Goal: Obtain resource: Download file/media

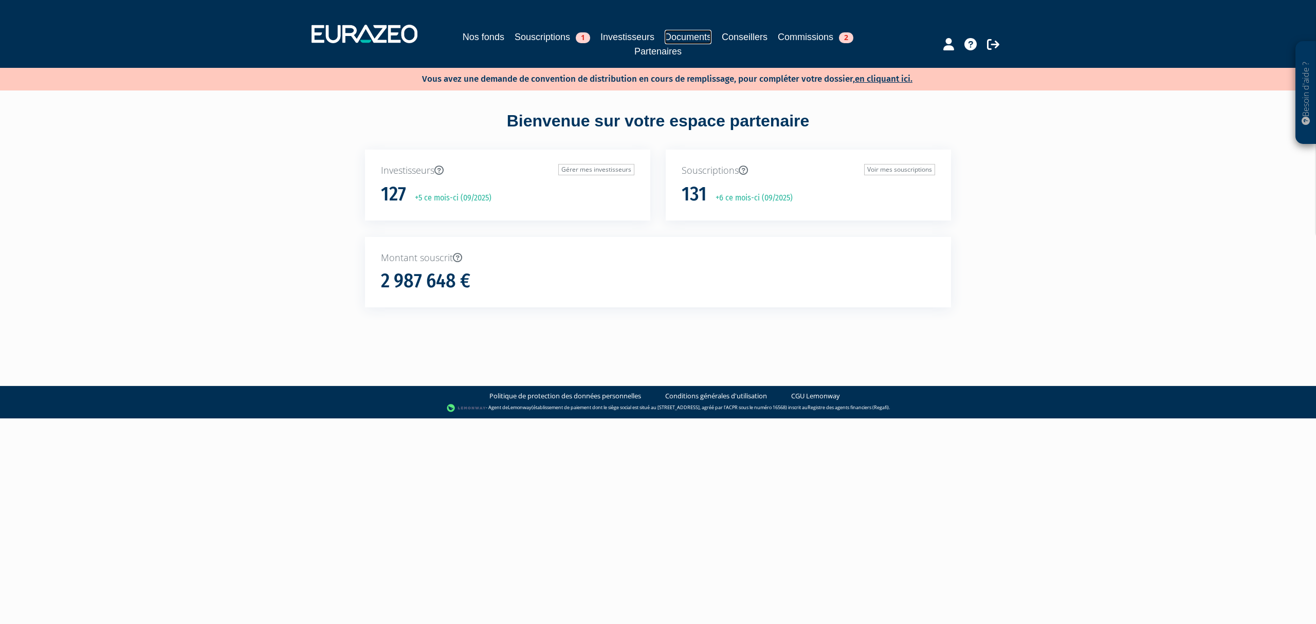
click at [694, 41] on link "Documents" at bounding box center [688, 37] width 47 height 14
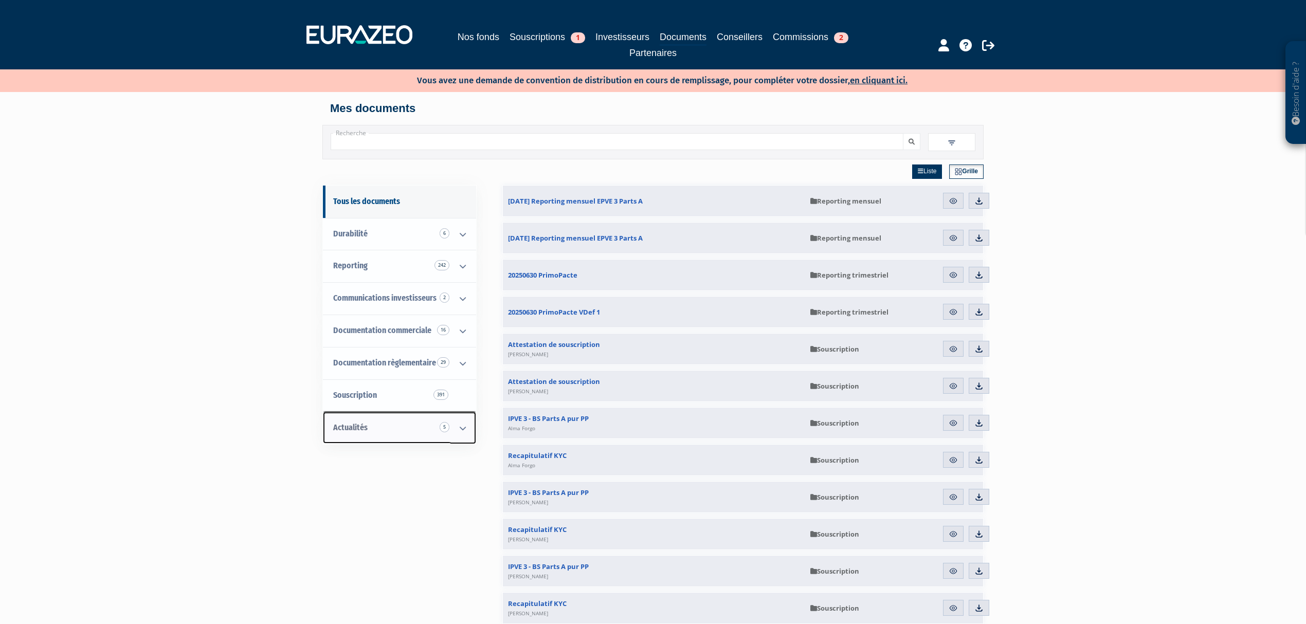
click at [383, 430] on link "Actualités 5" at bounding box center [399, 428] width 153 height 32
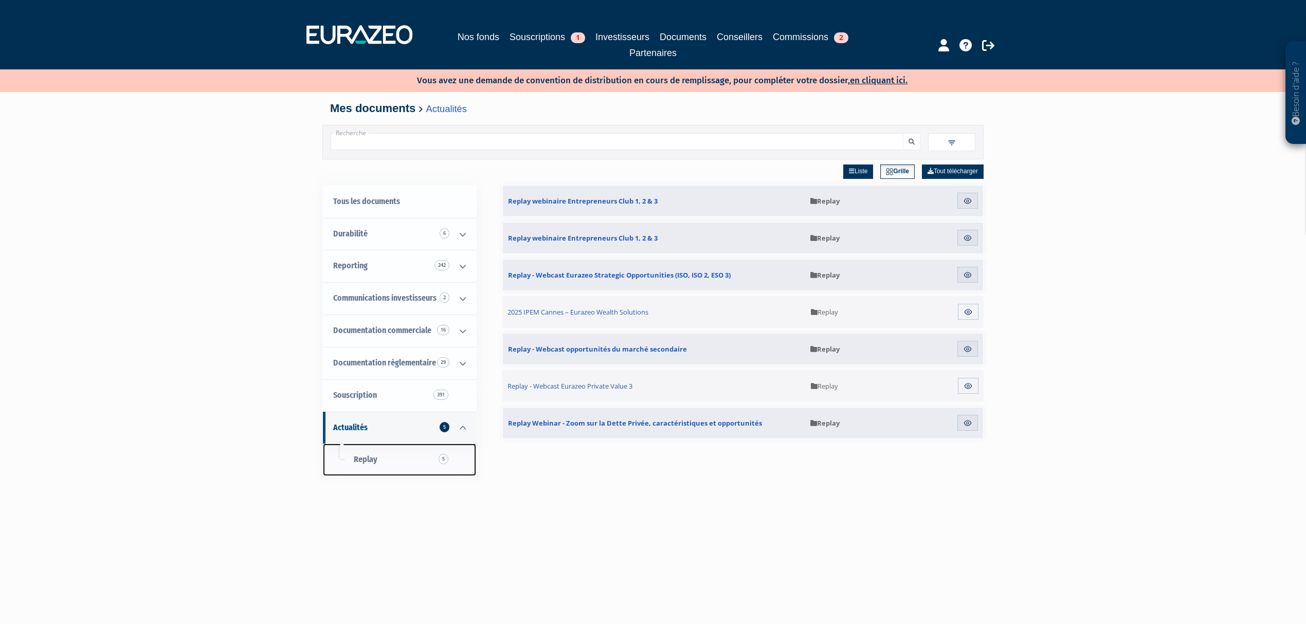
click at [375, 460] on span "Replay 5" at bounding box center [366, 460] width 24 height 10
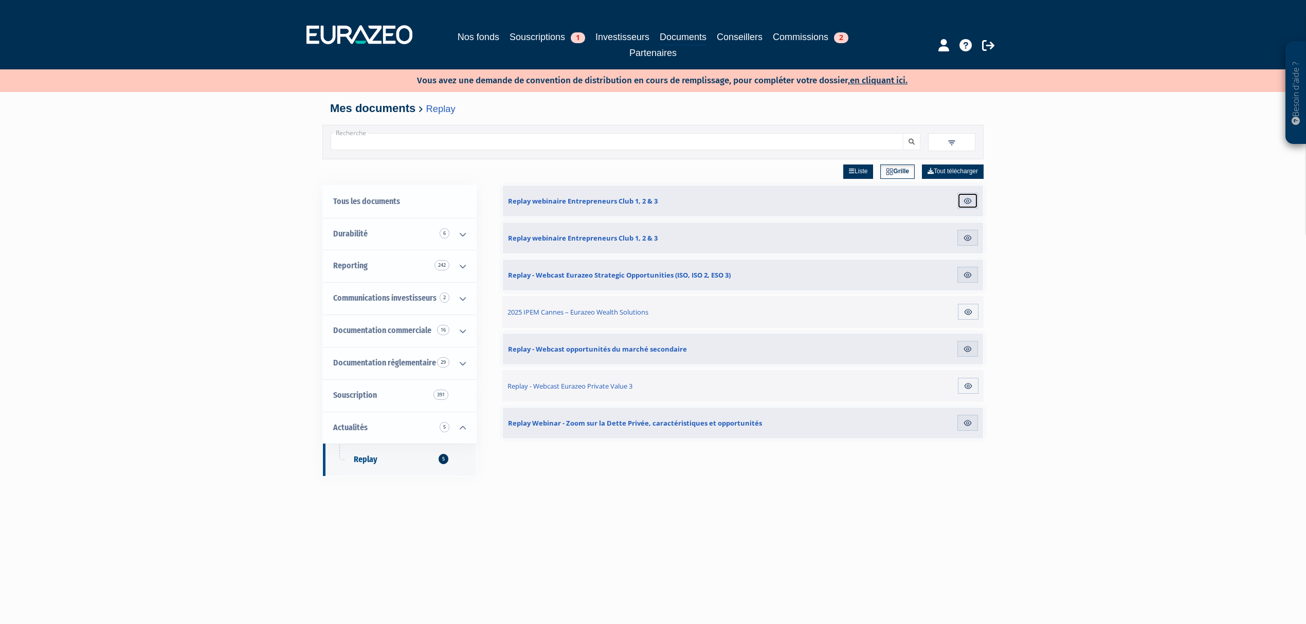
click at [960, 198] on link "Aperçu" at bounding box center [967, 201] width 21 height 16
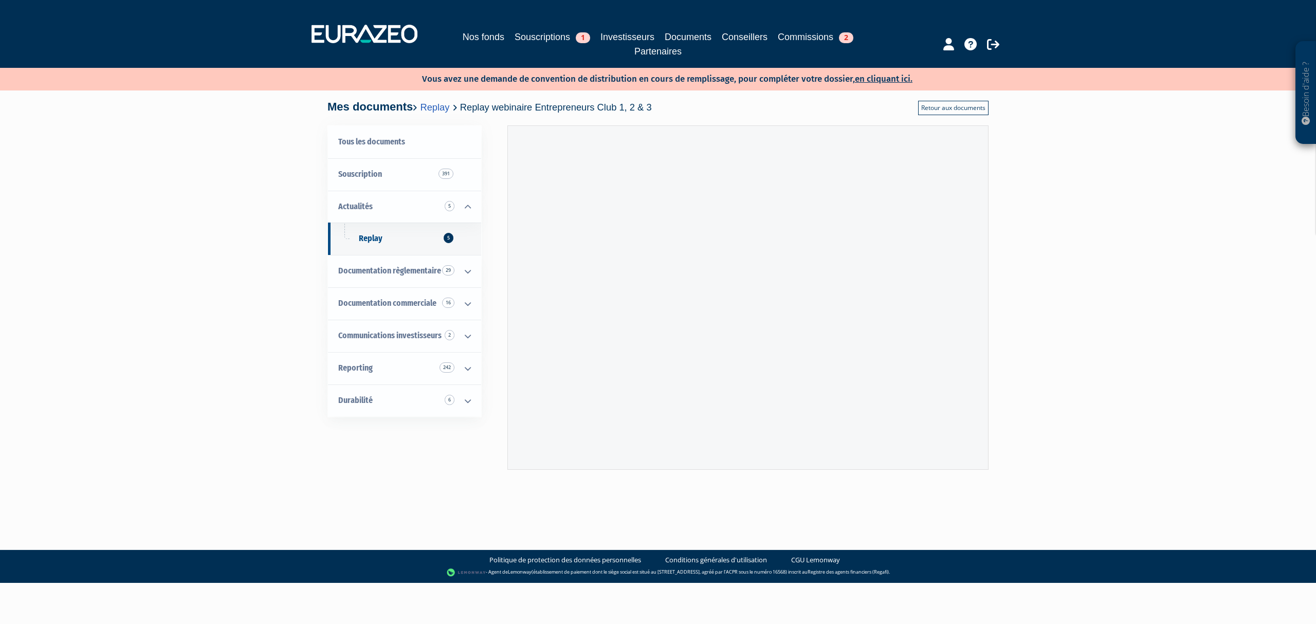
click at [955, 114] on link "Retour aux documents" at bounding box center [953, 108] width 70 height 14
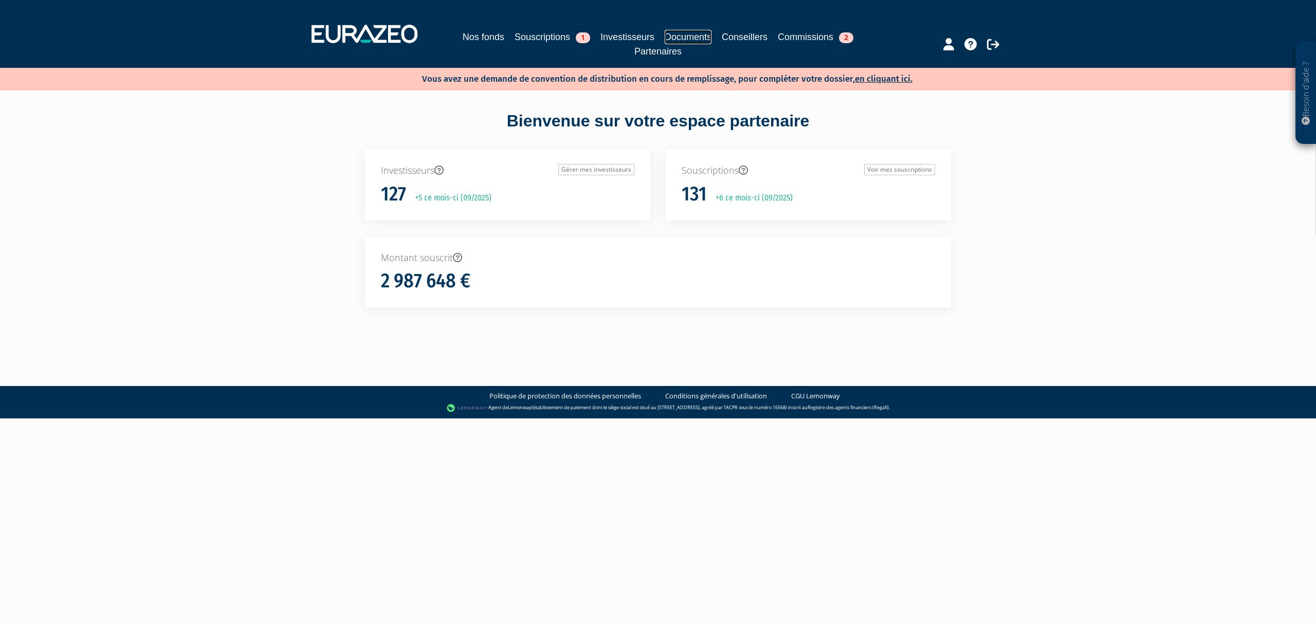
click at [701, 35] on link "Documents" at bounding box center [688, 37] width 47 height 14
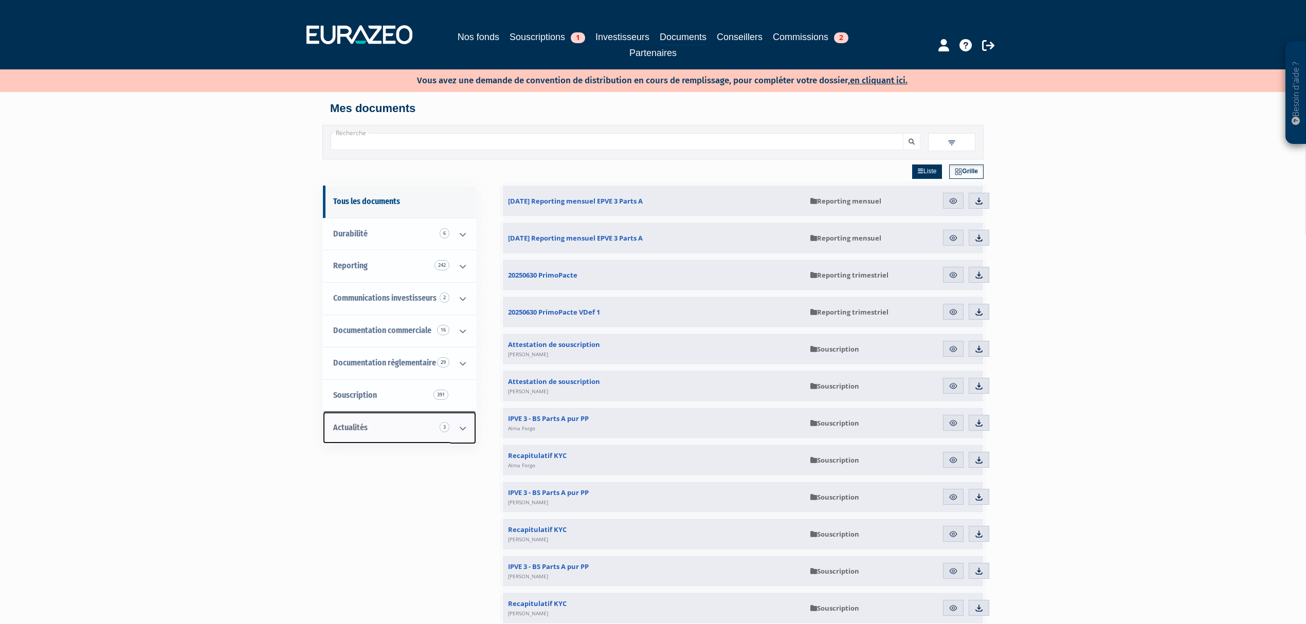
click at [407, 424] on link "Actualités 3" at bounding box center [399, 428] width 153 height 32
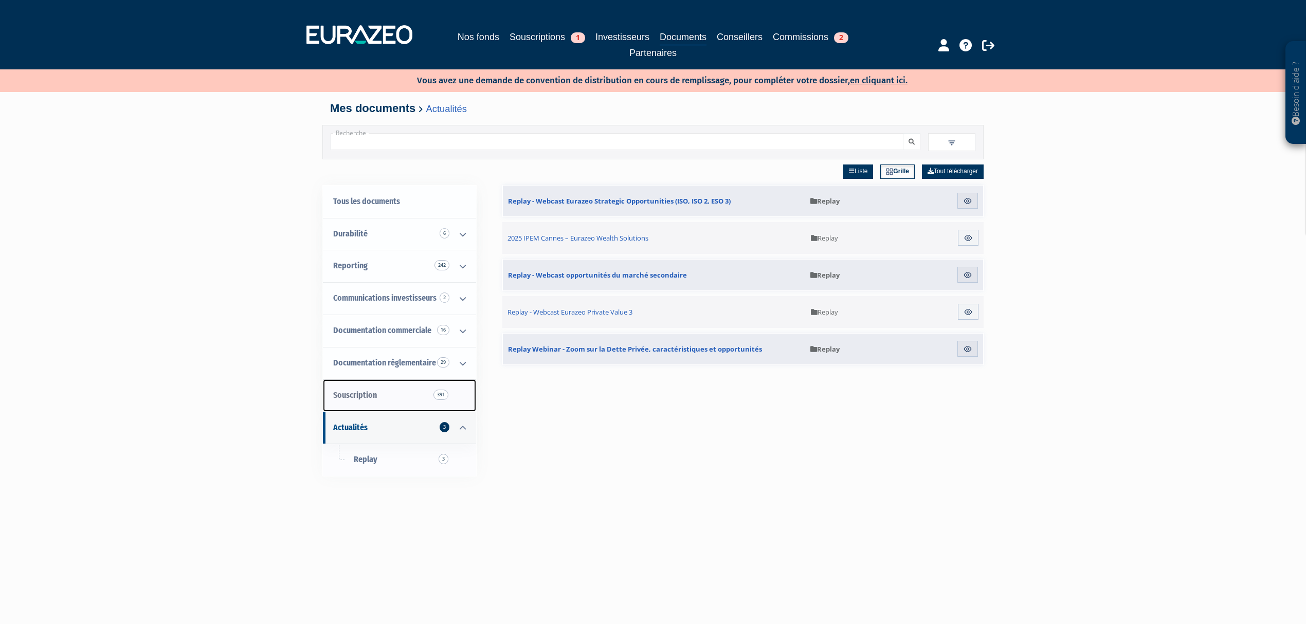
click at [414, 387] on link "Souscription 391" at bounding box center [399, 395] width 153 height 32
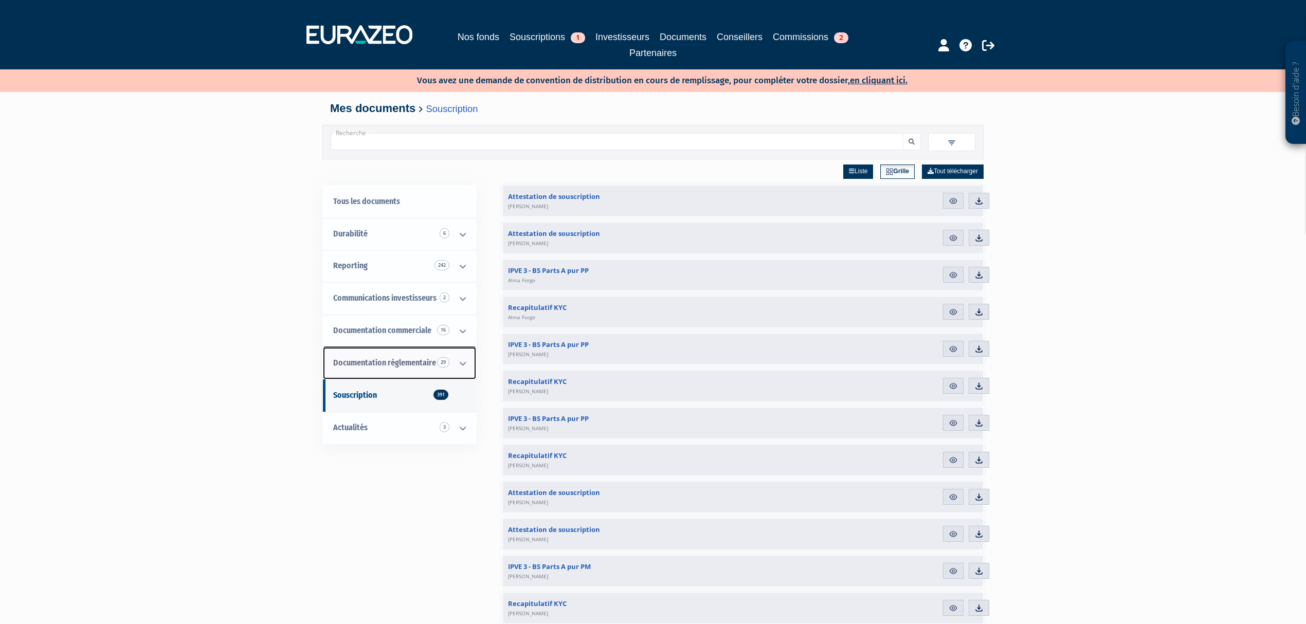
click at [418, 360] on span "Documentation règlementaire 29" at bounding box center [384, 363] width 103 height 10
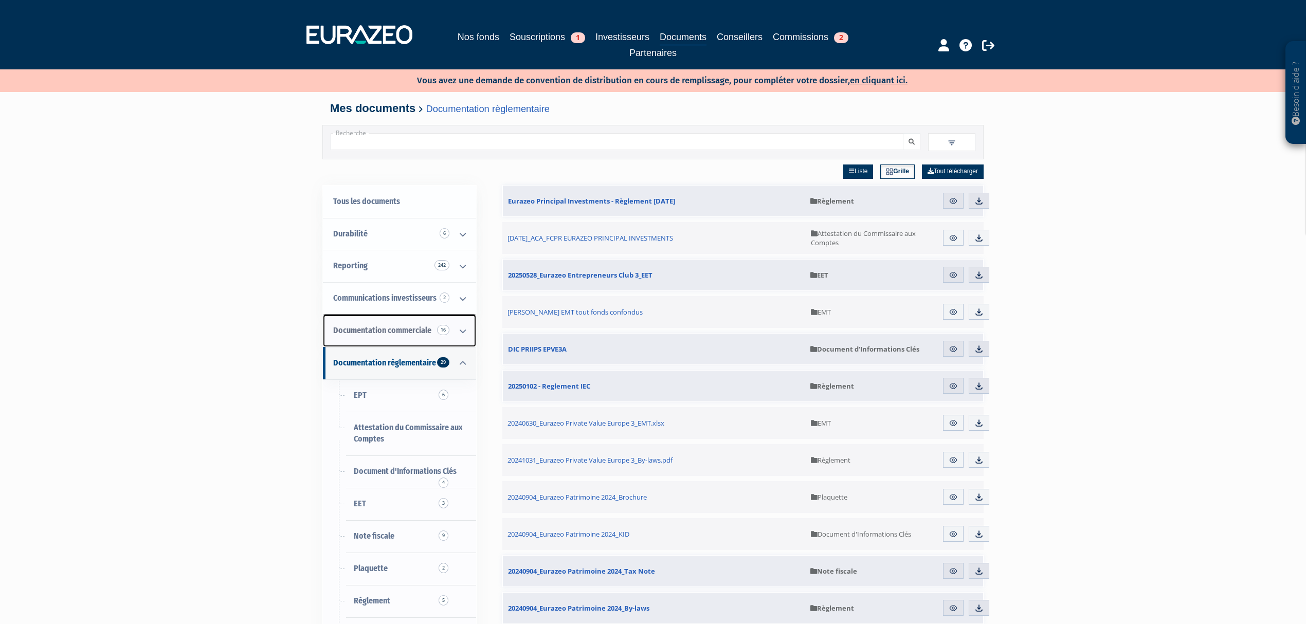
click at [398, 321] on link "Documentation commerciale 16" at bounding box center [399, 331] width 153 height 32
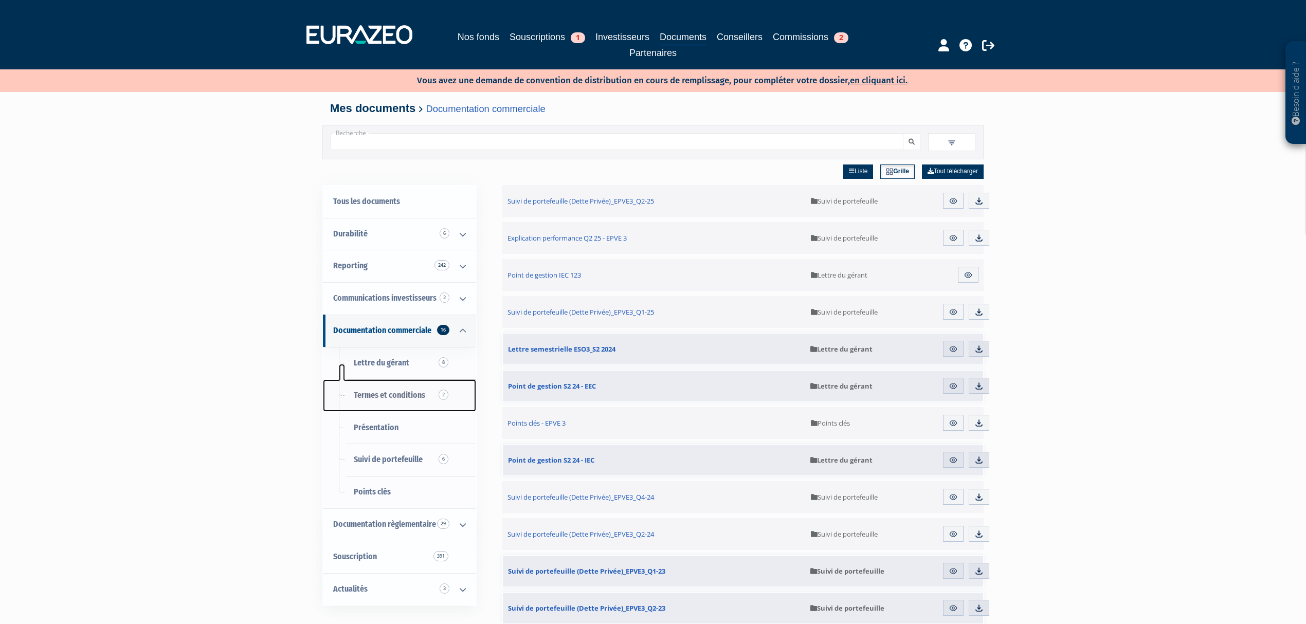
click at [389, 398] on span "Termes et conditions 2" at bounding box center [389, 395] width 71 height 10
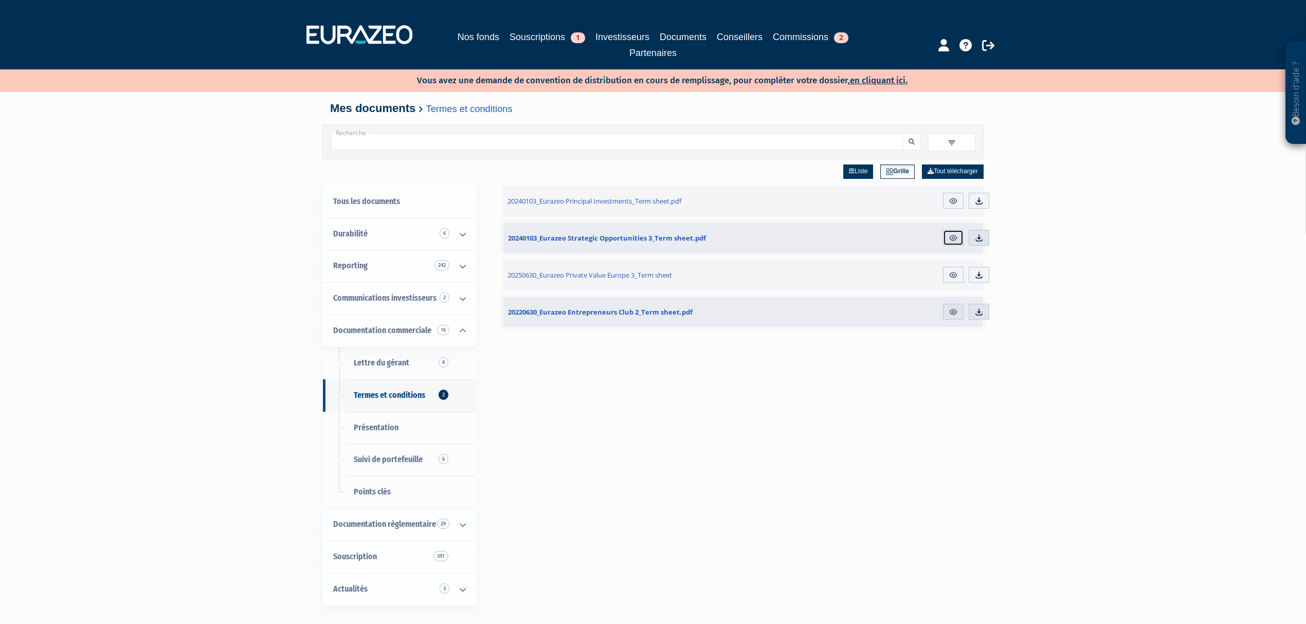
click at [951, 234] on img at bounding box center [953, 237] width 9 height 9
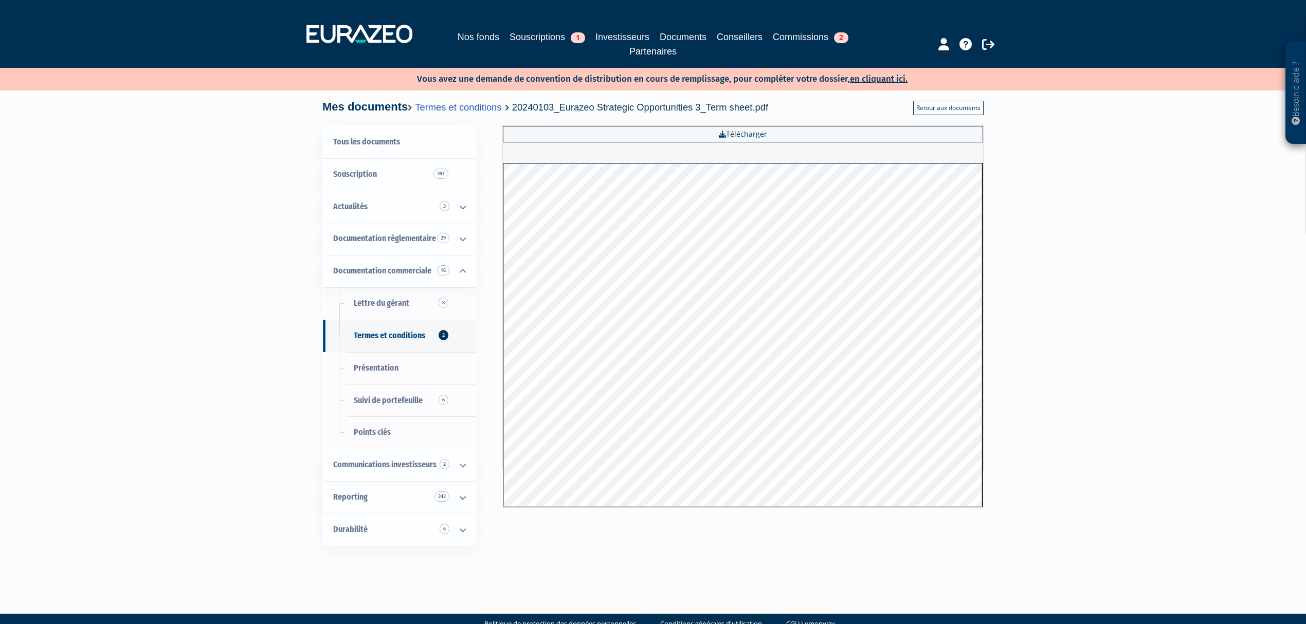
click at [942, 104] on link "Retour aux documents" at bounding box center [948, 108] width 70 height 14
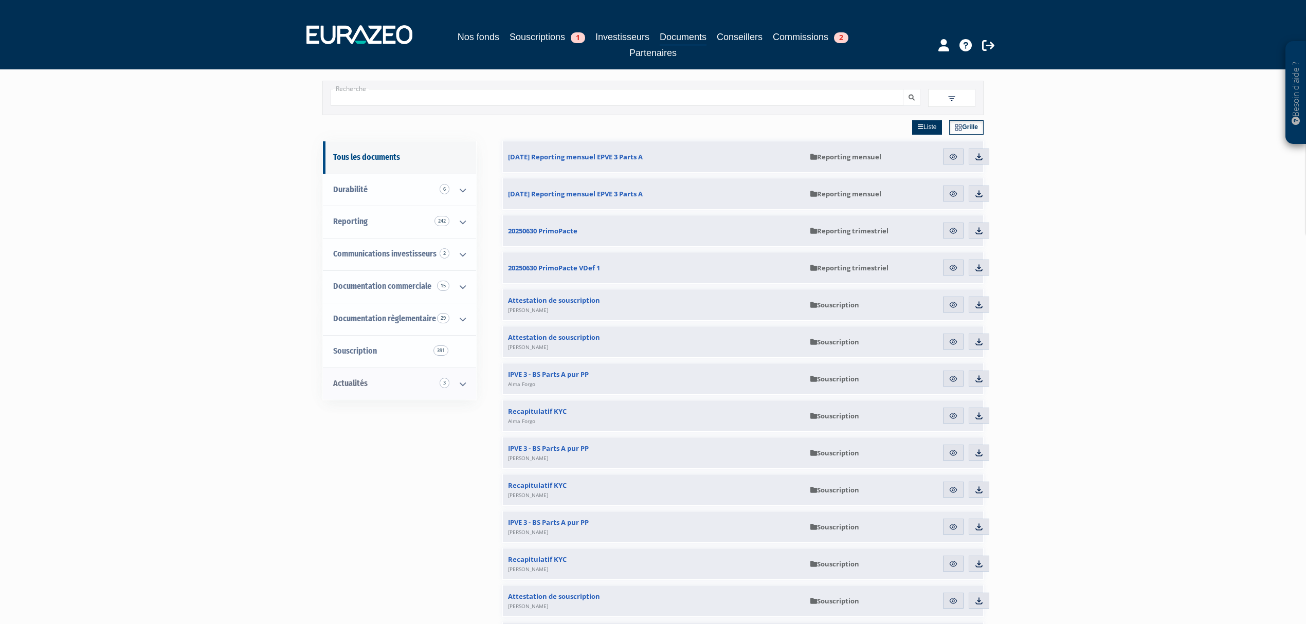
scroll to position [68, 0]
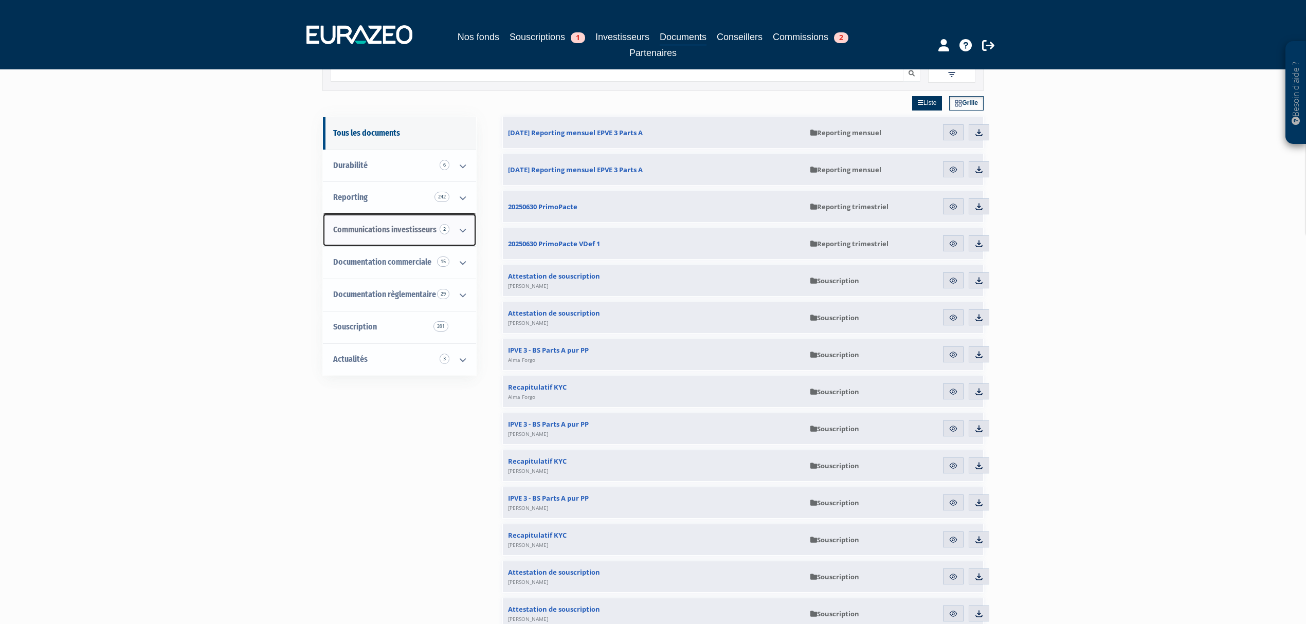
click at [401, 230] on span "Communications investisseurs 2" at bounding box center [384, 230] width 103 height 10
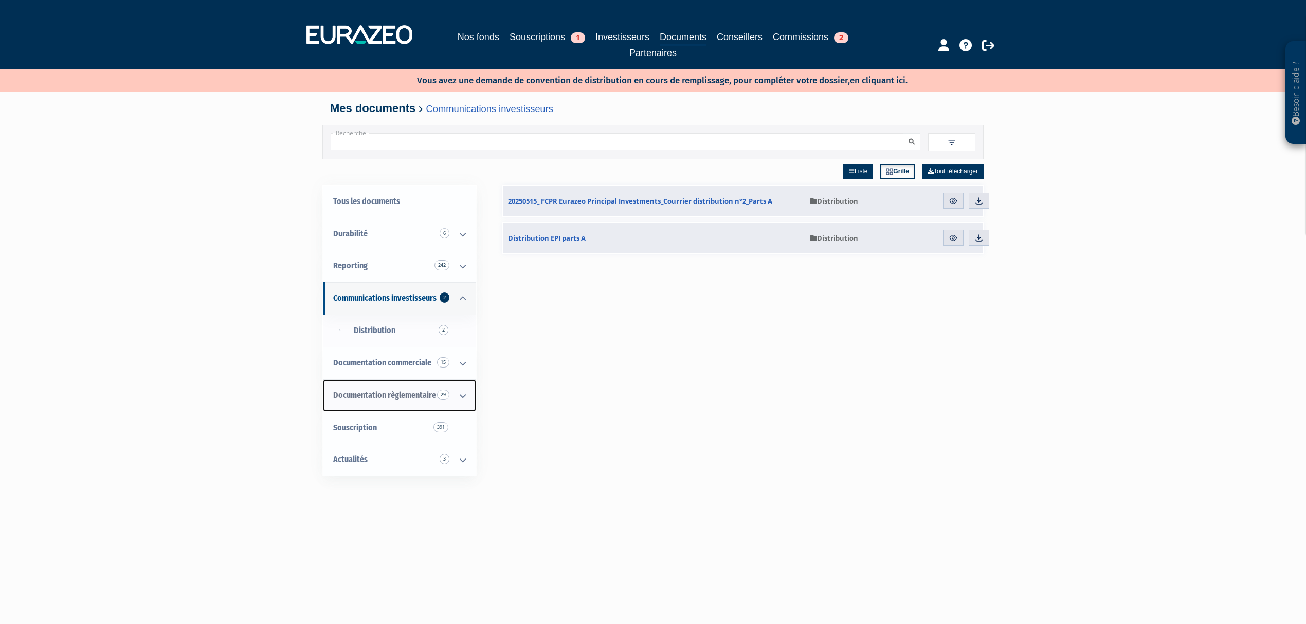
click at [391, 400] on span "Documentation règlementaire 29" at bounding box center [384, 395] width 103 height 10
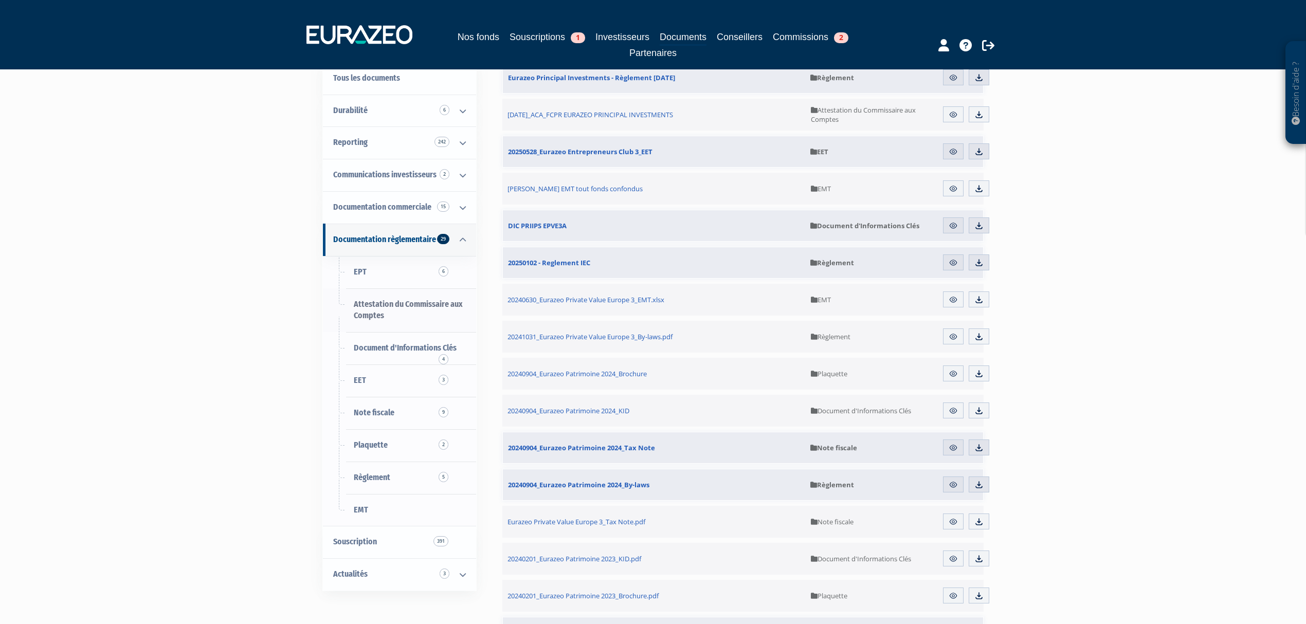
scroll to position [125, 0]
click at [458, 237] on icon at bounding box center [462, 238] width 27 height 32
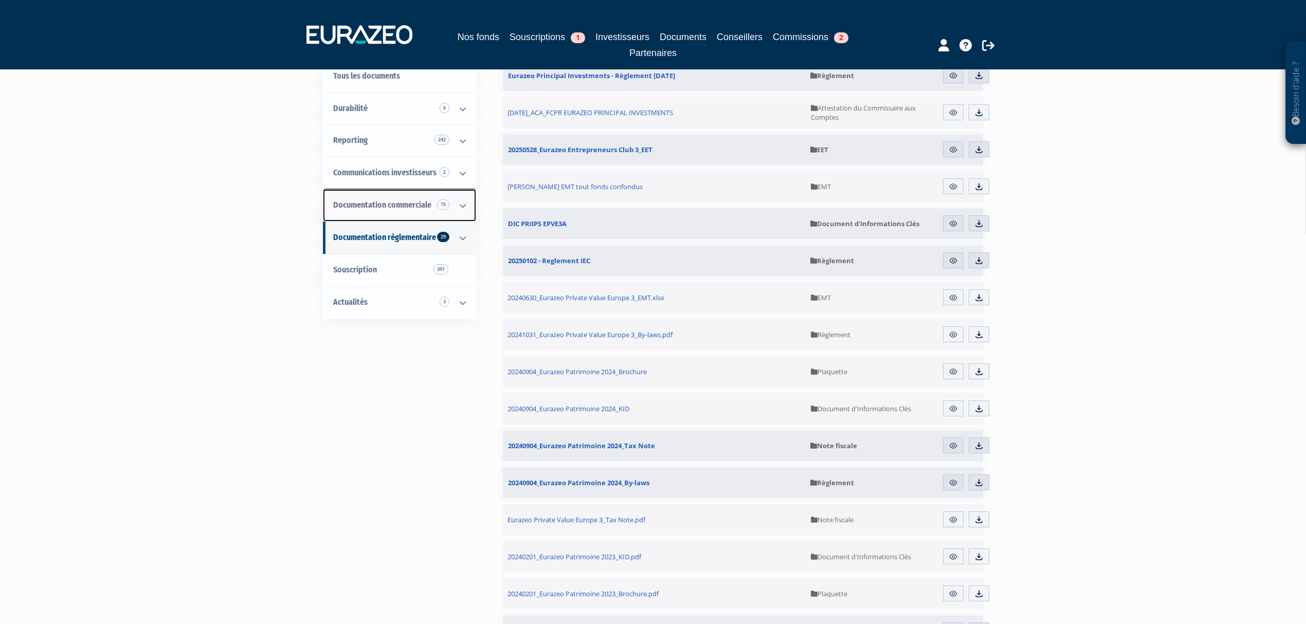
click at [459, 206] on icon at bounding box center [462, 206] width 27 height 32
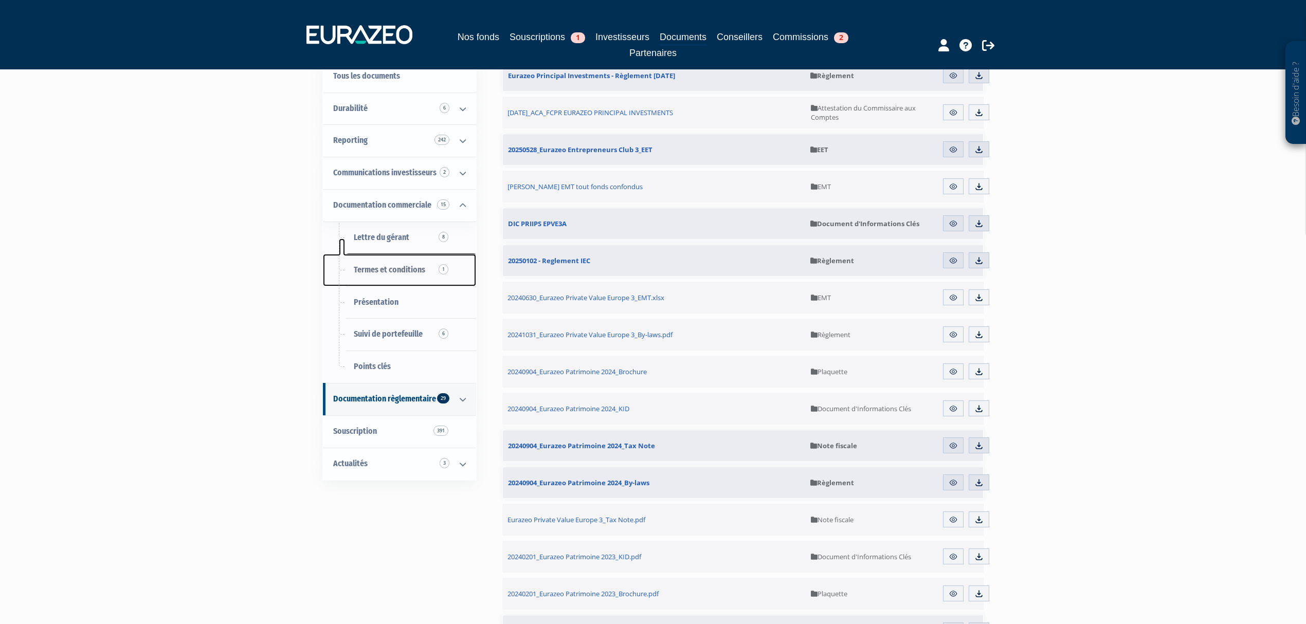
click at [402, 278] on link "Termes et conditions 1" at bounding box center [399, 270] width 153 height 32
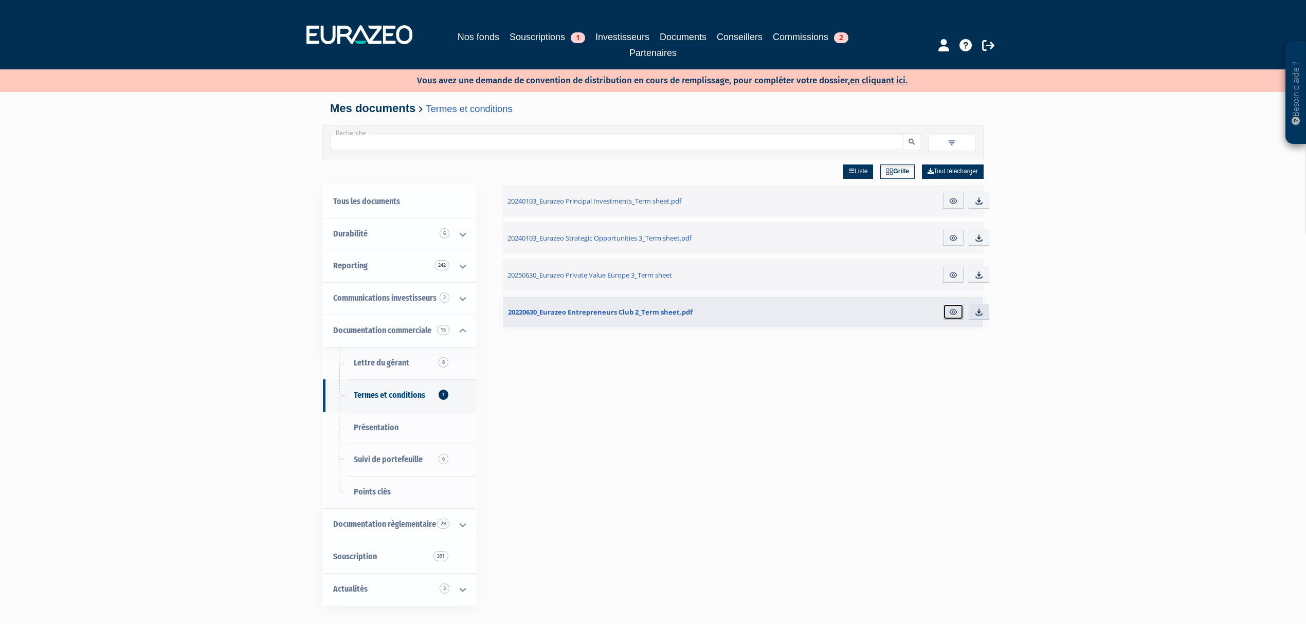
click at [949, 311] on img at bounding box center [953, 311] width 9 height 9
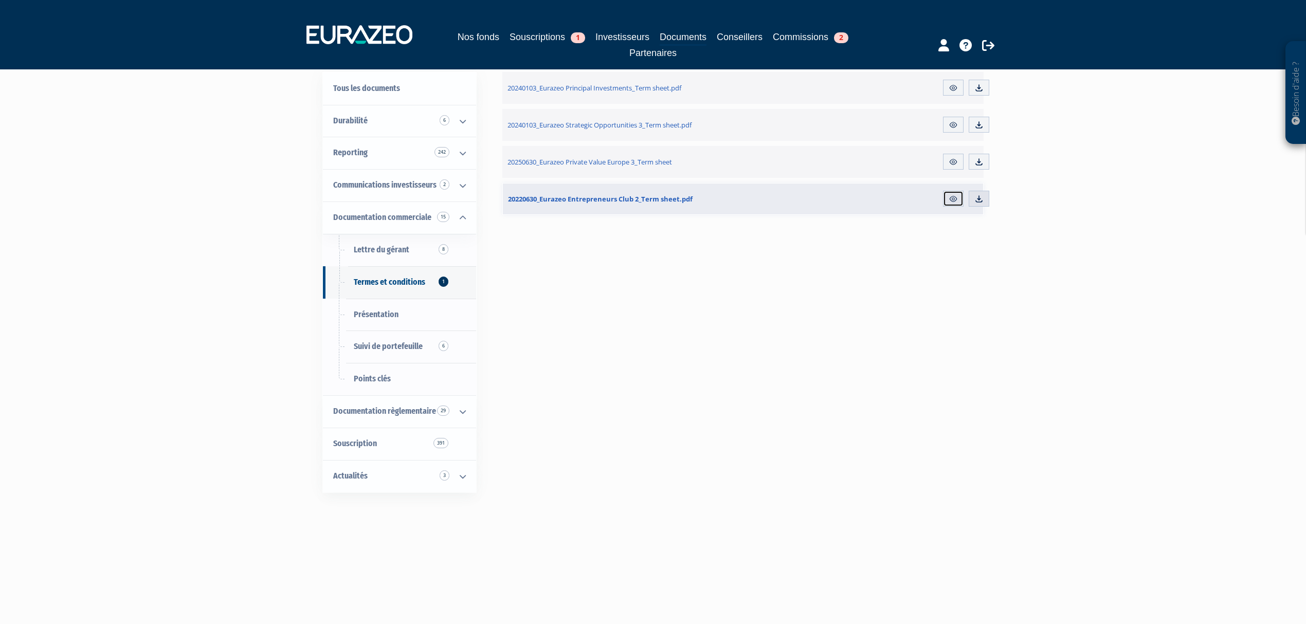
scroll to position [137, 0]
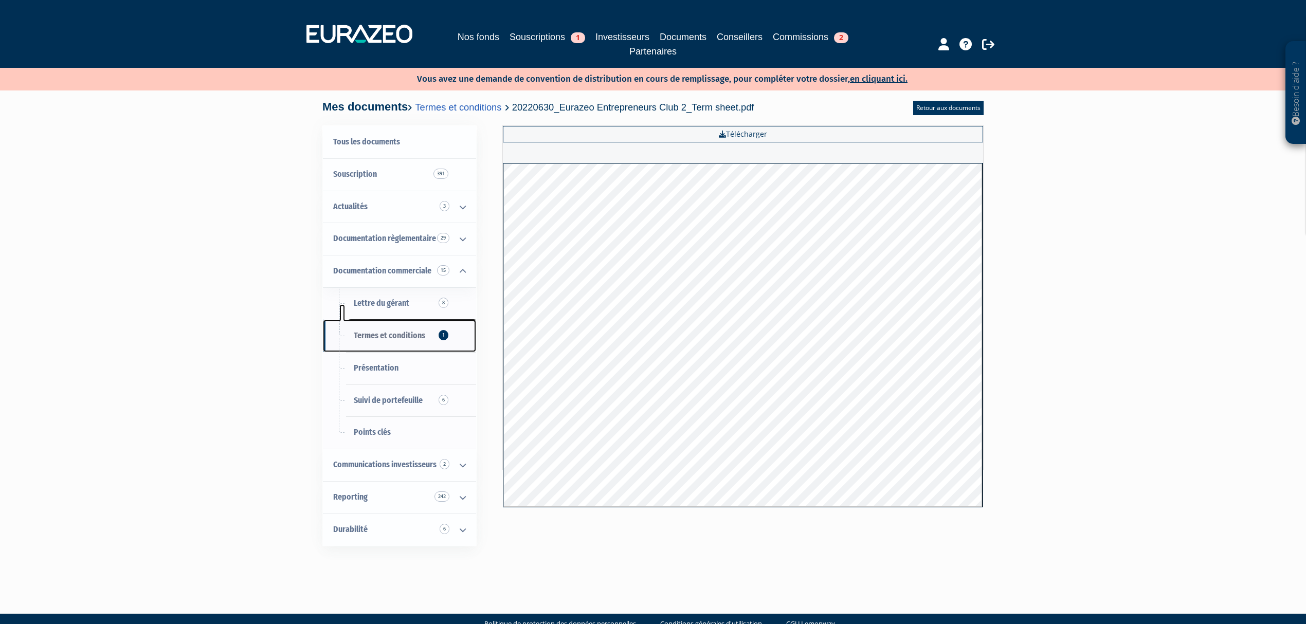
drag, startPoint x: 399, startPoint y: 340, endPoint x: 405, endPoint y: 340, distance: 5.7
click at [399, 340] on span "Termes et conditions 1" at bounding box center [389, 336] width 71 height 10
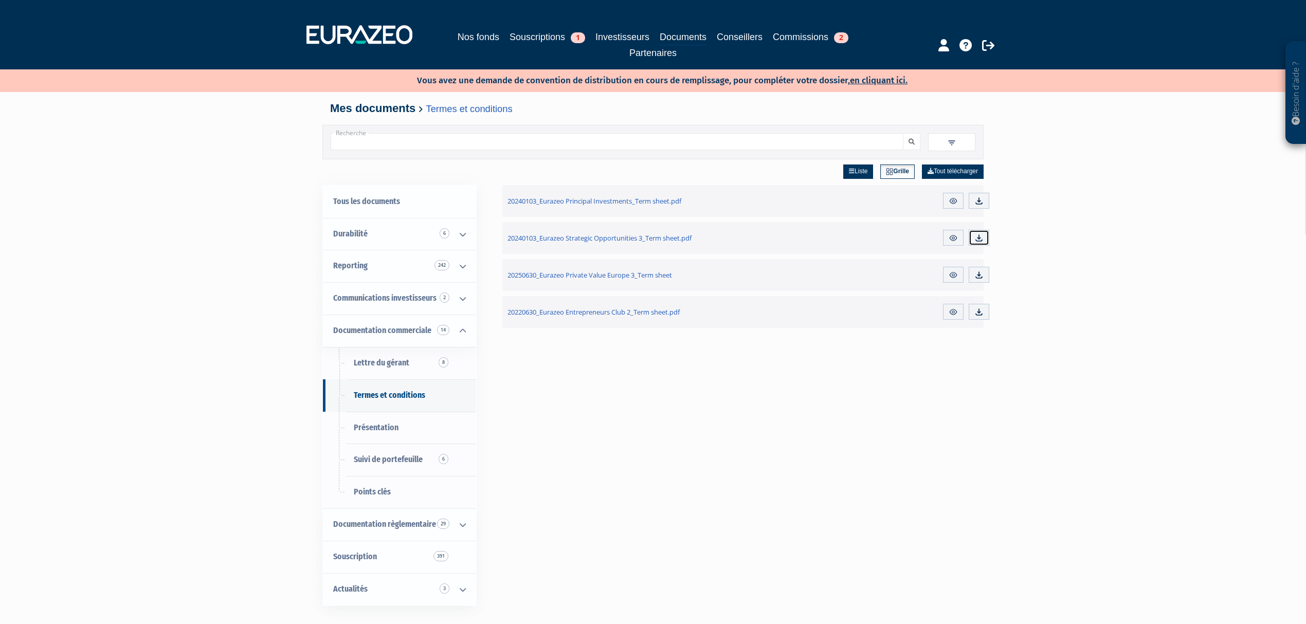
click at [978, 237] on img at bounding box center [978, 237] width 9 height 9
